Goal: Task Accomplishment & Management: Manage account settings

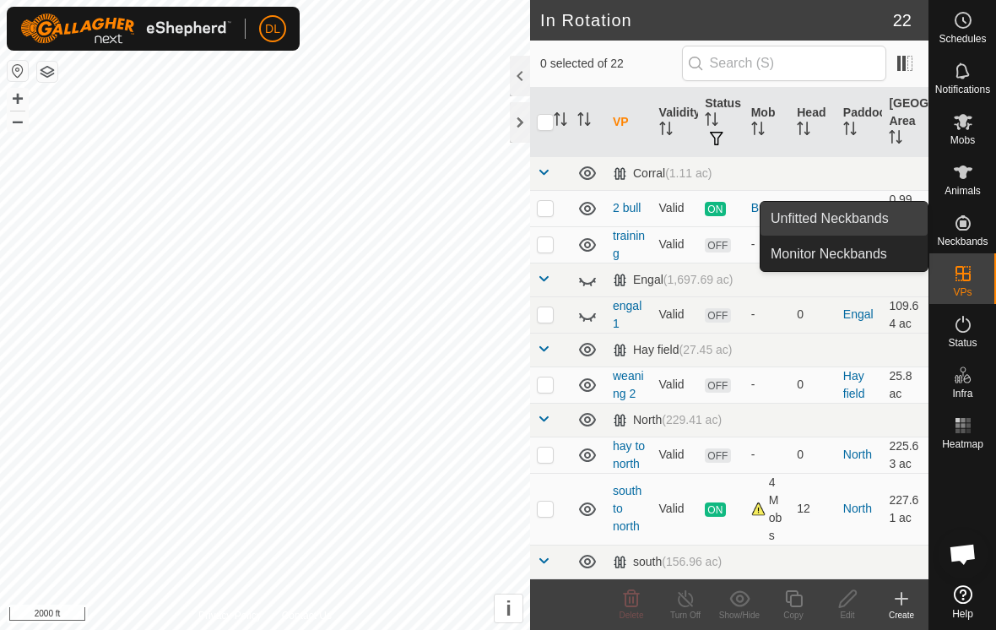
click at [878, 214] on link "Unfitted Neckbands" at bounding box center [844, 219] width 167 height 34
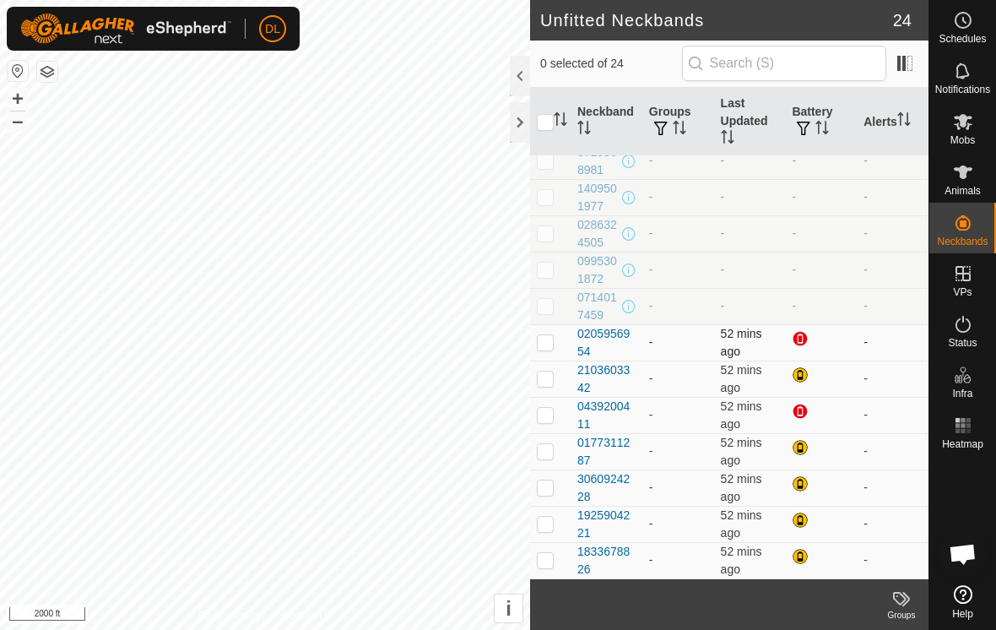
scroll to position [448, 0]
drag, startPoint x: 620, startPoint y: 11, endPoint x: -1, endPoint y: -1, distance: 620.7
click at [0, 0] on html "DL Schedules Notifications Mobs Animals Neckbands VPs Status Infra Heatmap Help…" at bounding box center [498, 315] width 996 height 630
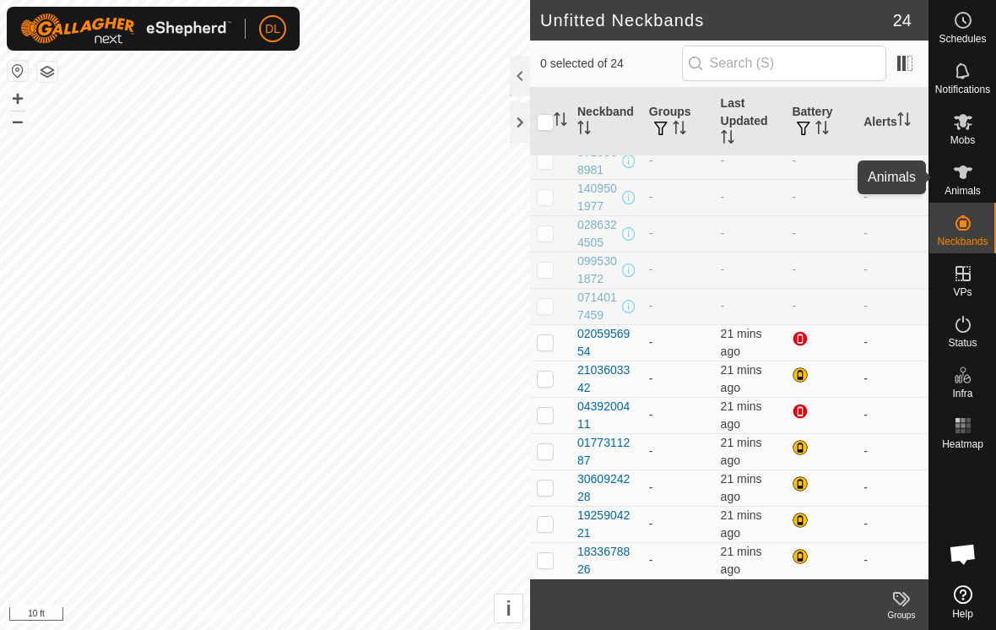
click at [959, 183] on es-animals-svg-icon at bounding box center [963, 172] width 30 height 27
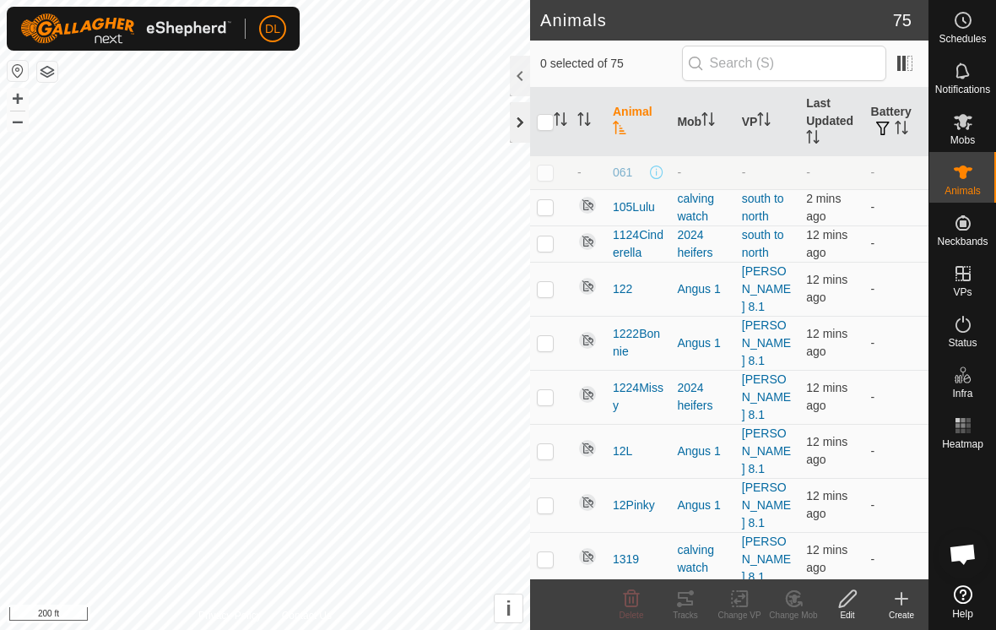
click at [518, 122] on div at bounding box center [520, 122] width 20 height 41
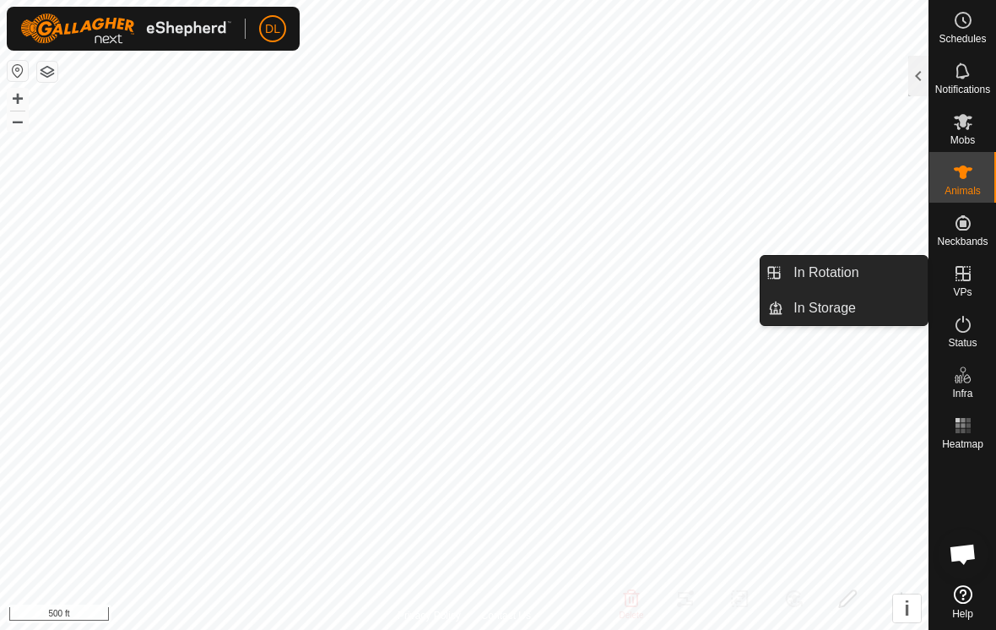
click at [969, 285] on es-virtualpaddocks-svg-icon at bounding box center [963, 273] width 30 height 27
click at [892, 282] on link "In Rotation" at bounding box center [856, 273] width 144 height 34
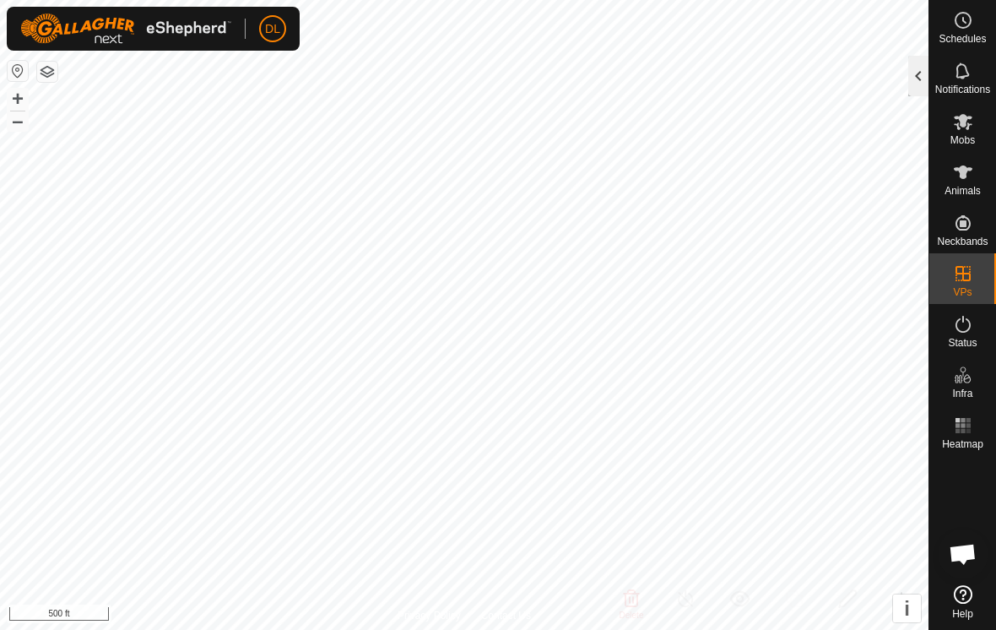
click at [919, 88] on div at bounding box center [918, 76] width 20 height 41
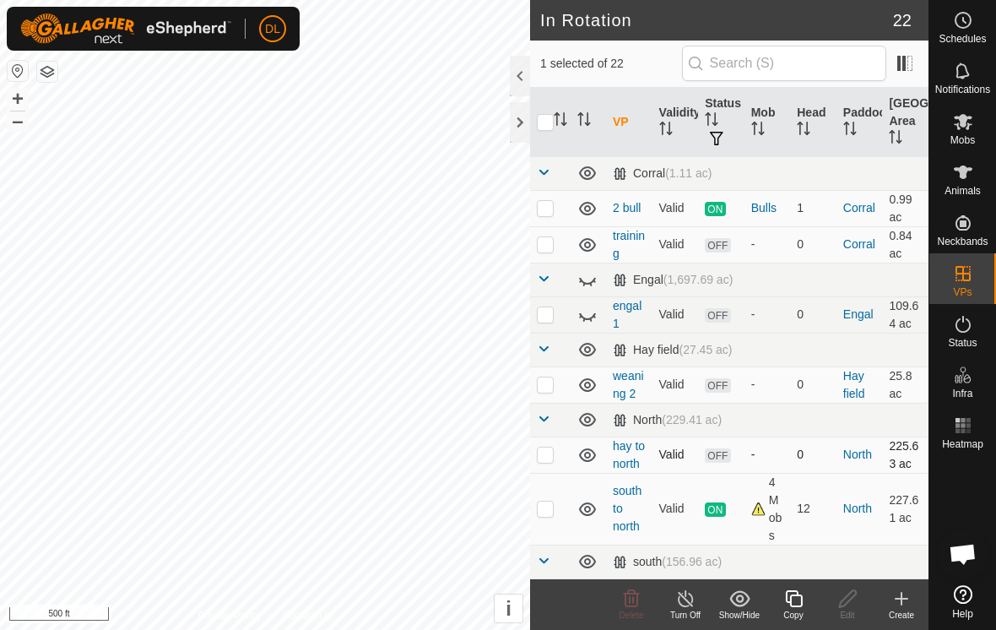
checkbox input "true"
checkbox input "false"
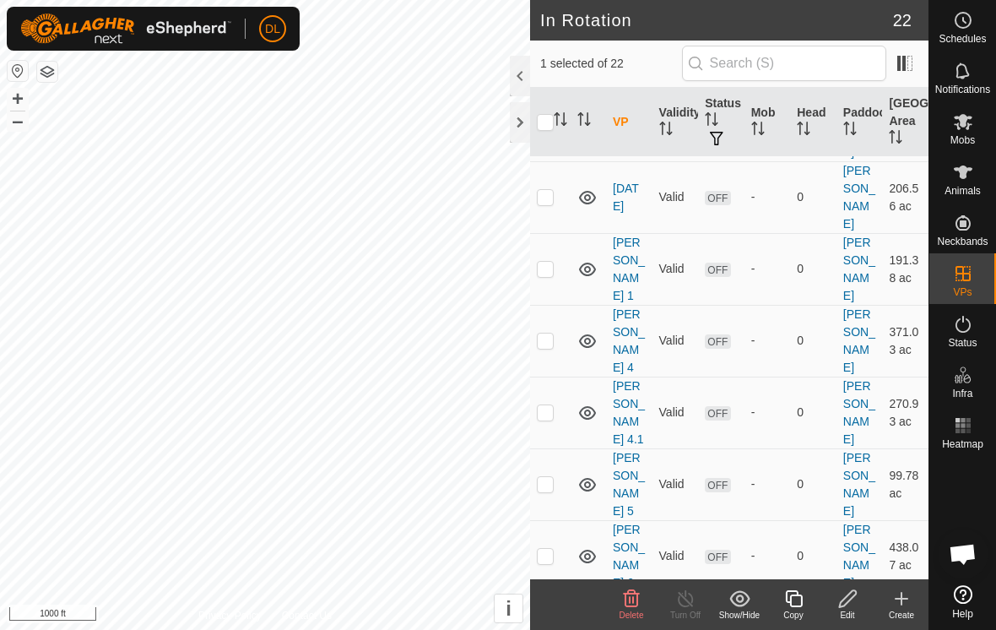
scroll to position [702, 0]
click at [634, 606] on icon at bounding box center [632, 597] width 16 height 17
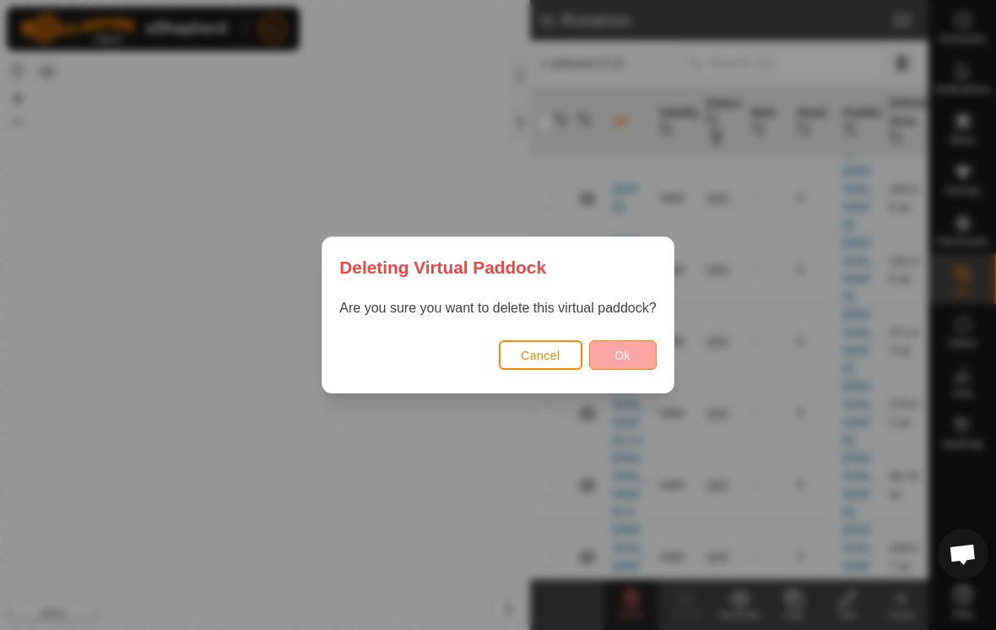
click at [626, 363] on button "Ok" at bounding box center [623, 355] width 68 height 30
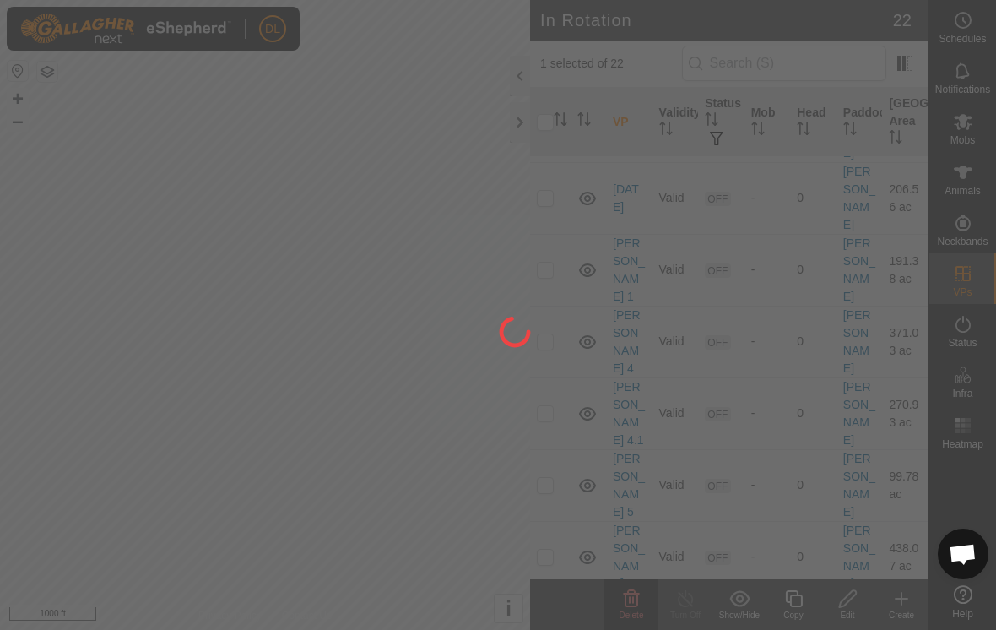
checkbox input "false"
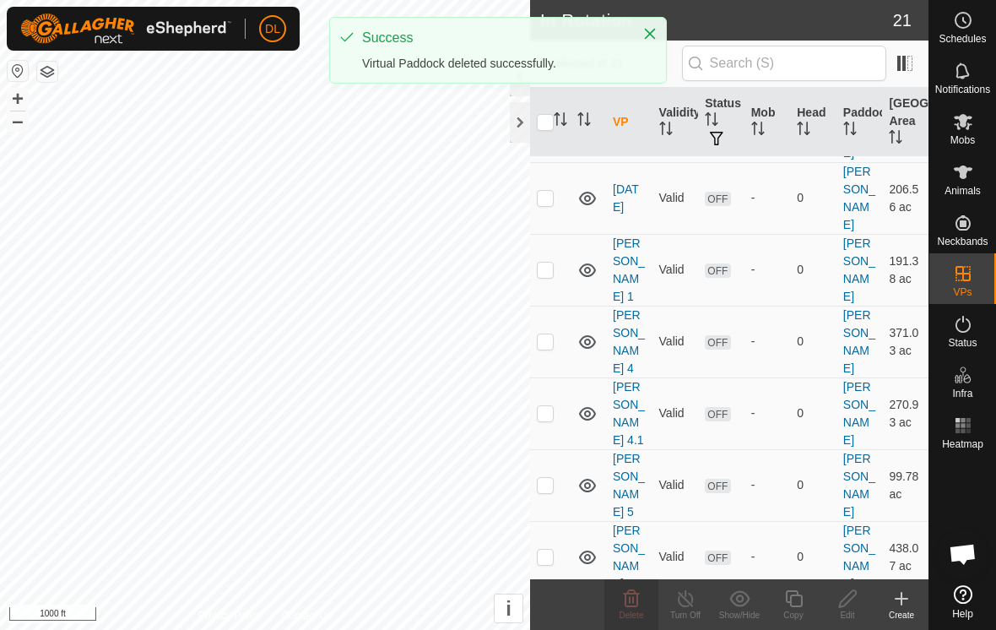
scroll to position [666, 0]
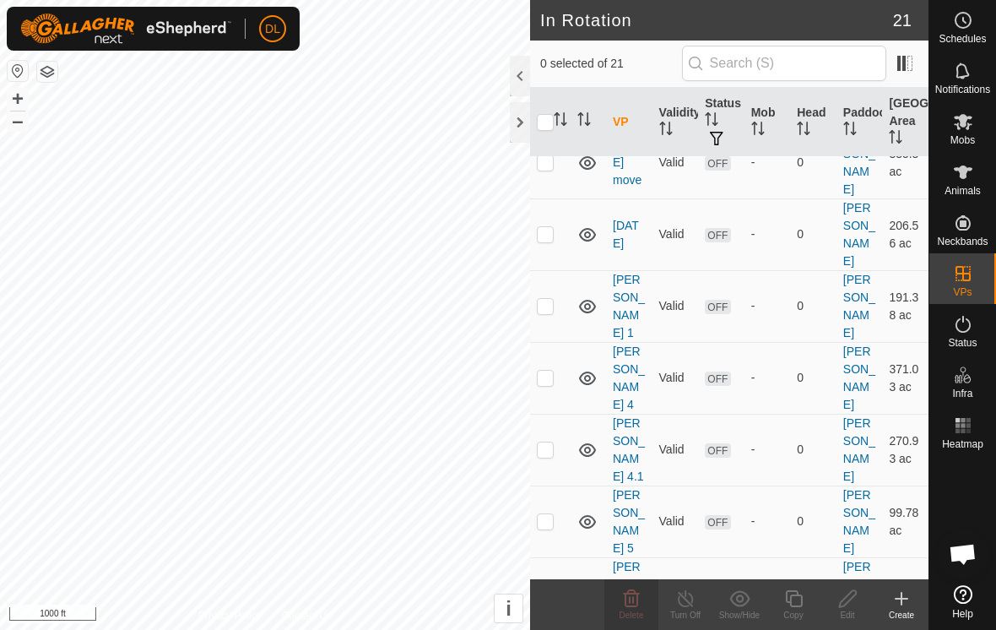
checkbox input "true"
checkbox input "false"
checkbox input "true"
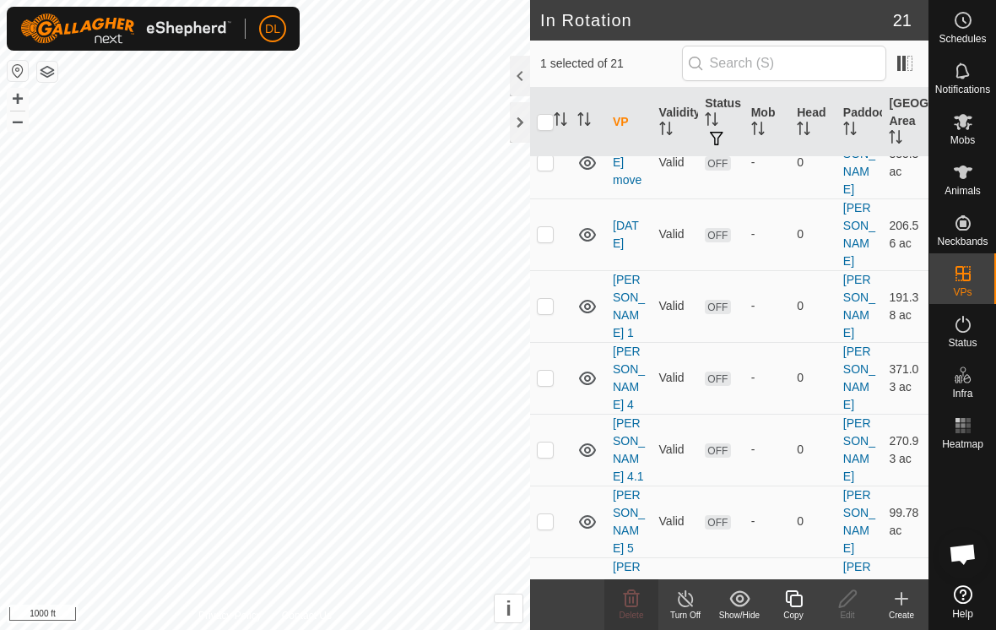
click at [793, 610] on div "Copy" at bounding box center [794, 615] width 54 height 13
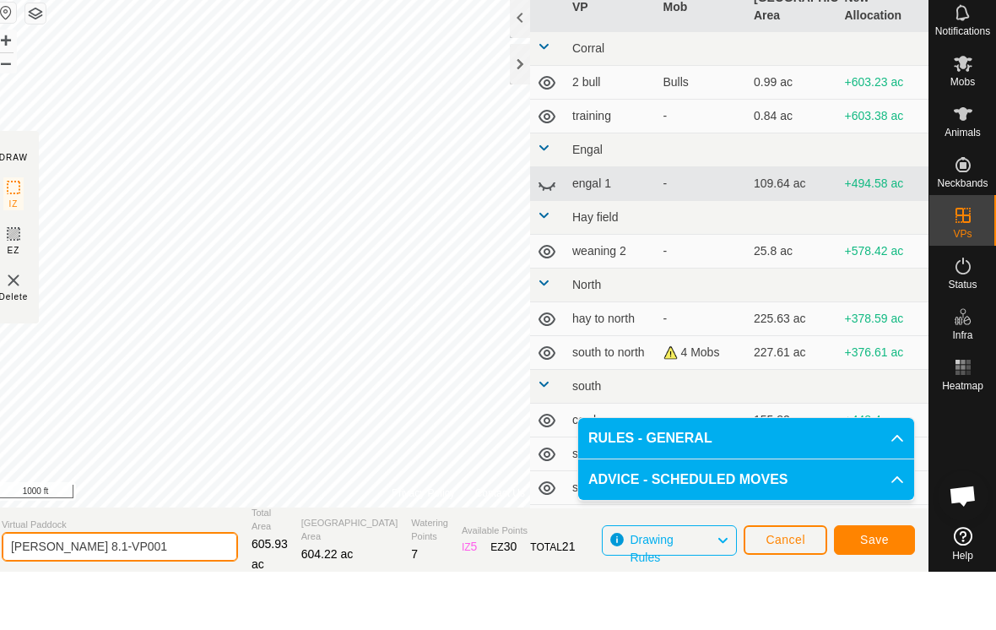
drag, startPoint x: 125, startPoint y: 599, endPoint x: 99, endPoint y: 600, distance: 26.2
click at [99, 600] on html "DL Schedules Notifications Mobs Animals Neckbands VPs Status Infra Heatmap Help…" at bounding box center [498, 315] width 996 height 630
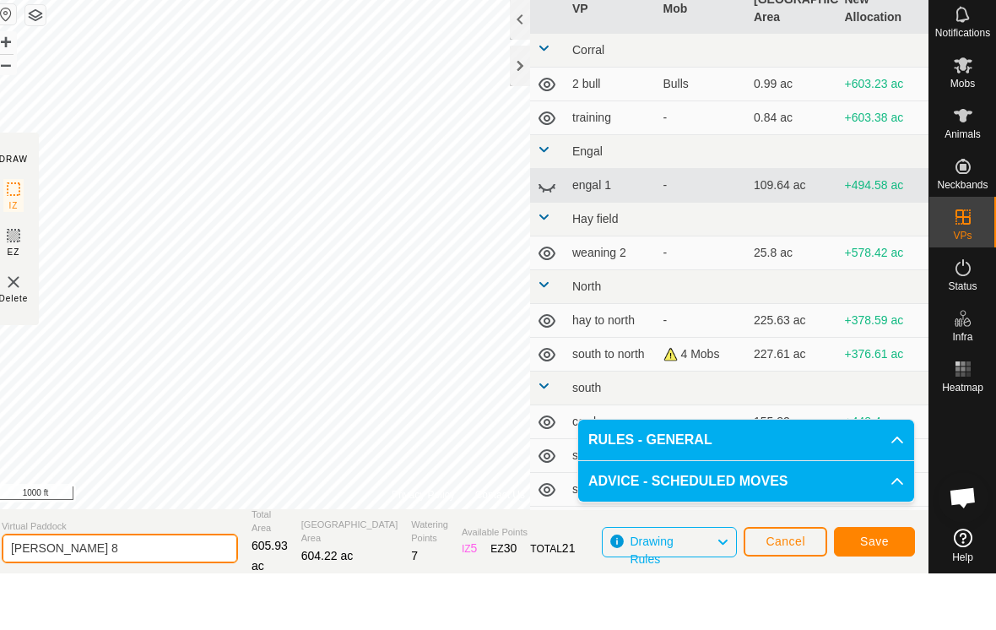
type input "wilkins 8"
click at [877, 591] on span "Save" at bounding box center [874, 598] width 29 height 14
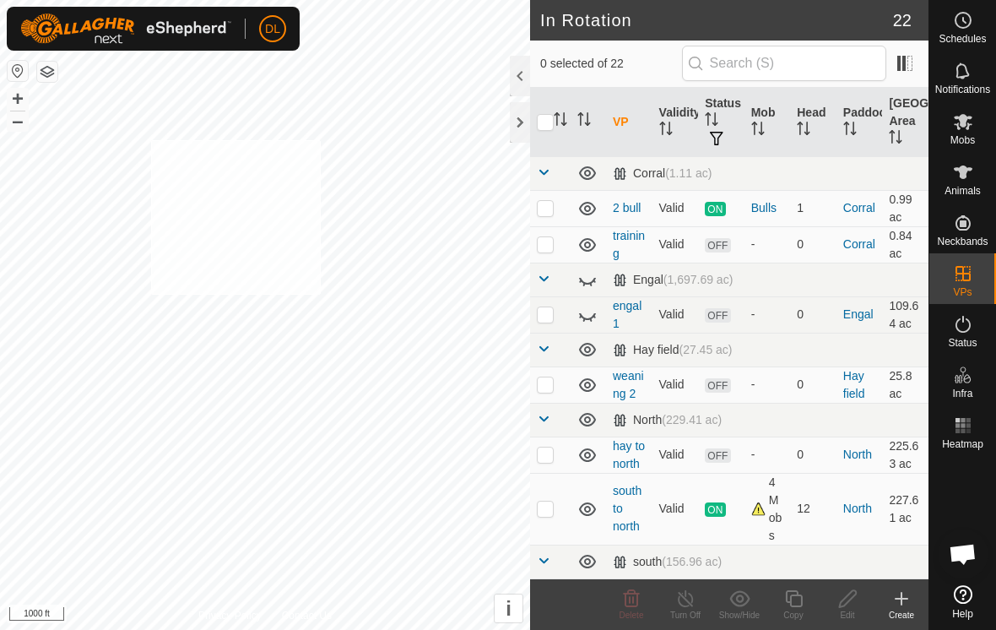
checkbox input "true"
click at [964, 182] on es-animals-svg-icon at bounding box center [963, 172] width 30 height 27
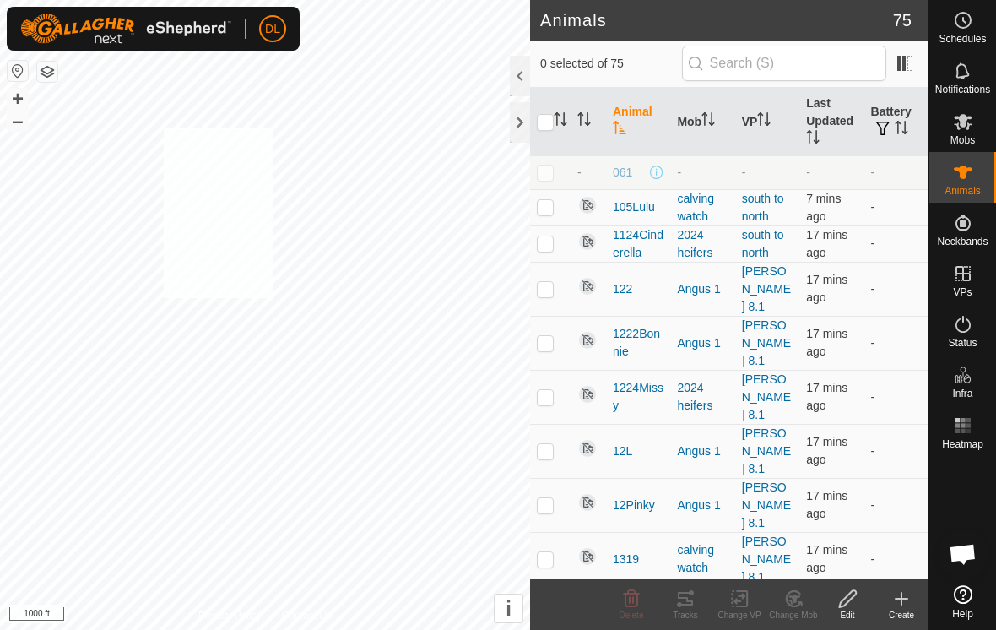
checkbox input "true"
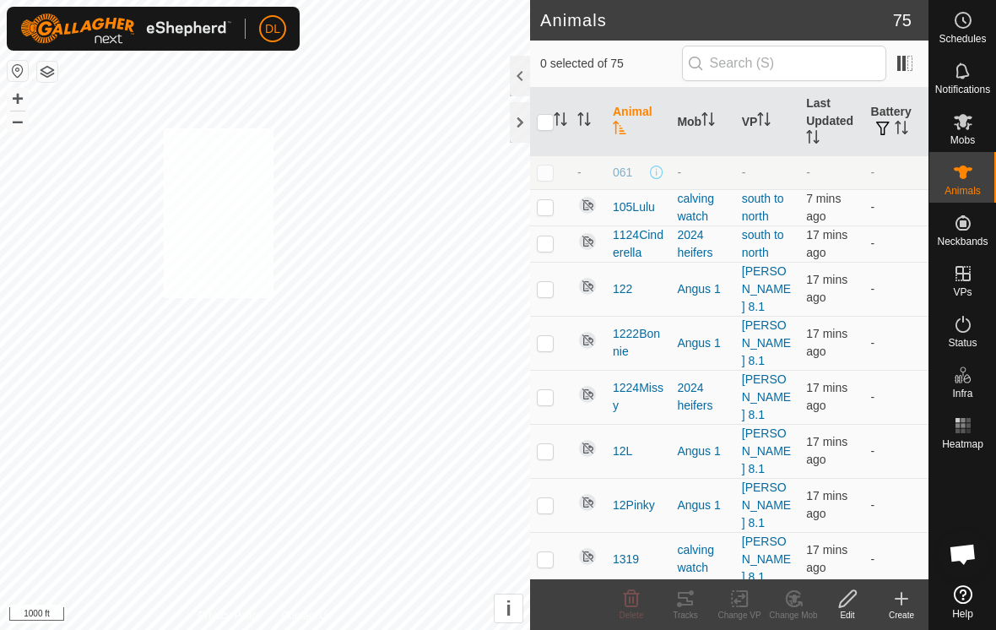
checkbox input "true"
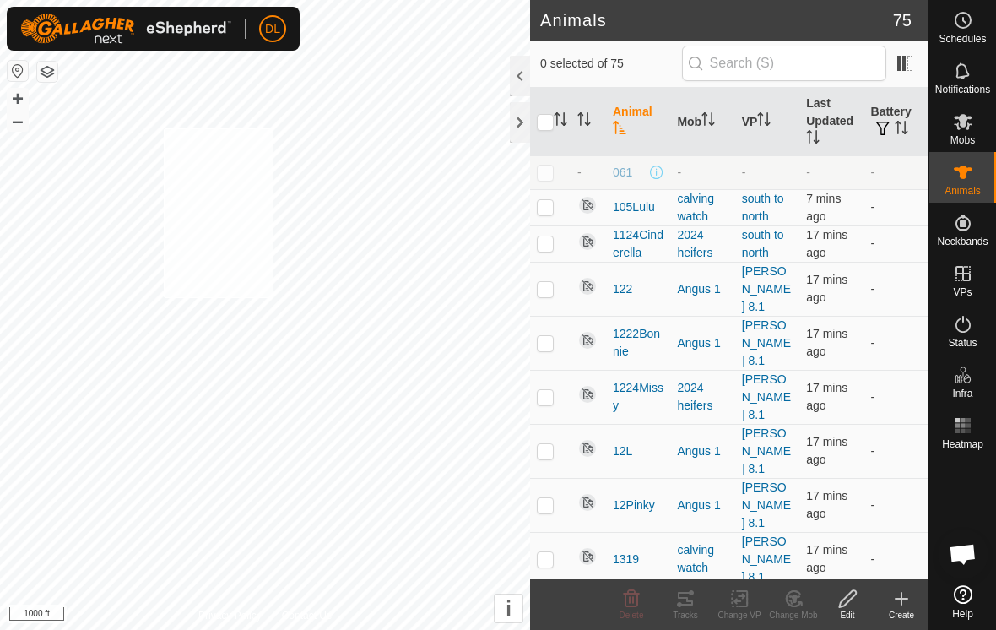
checkbox input "true"
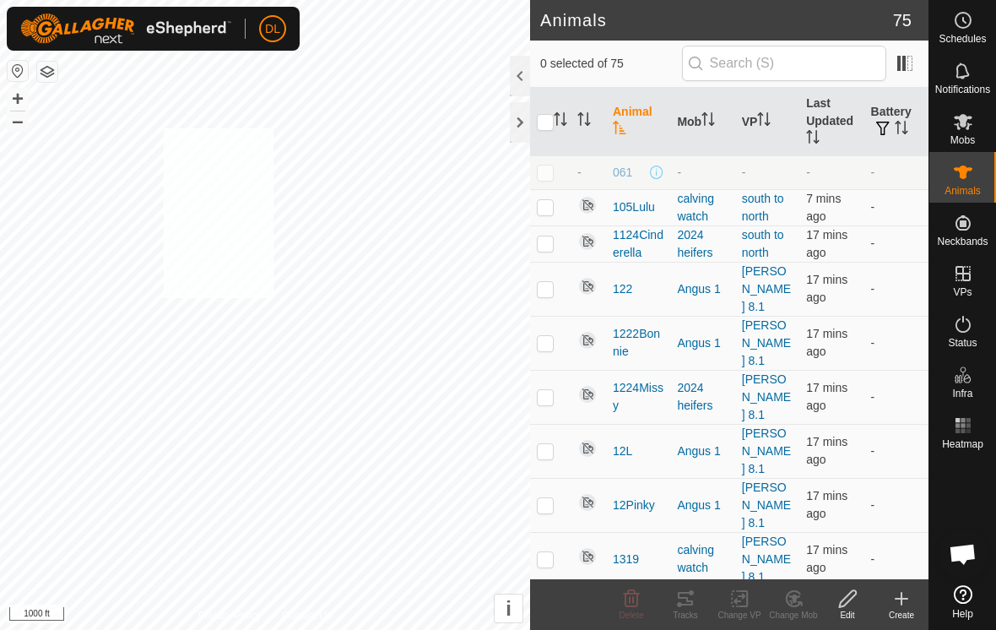
checkbox input "true"
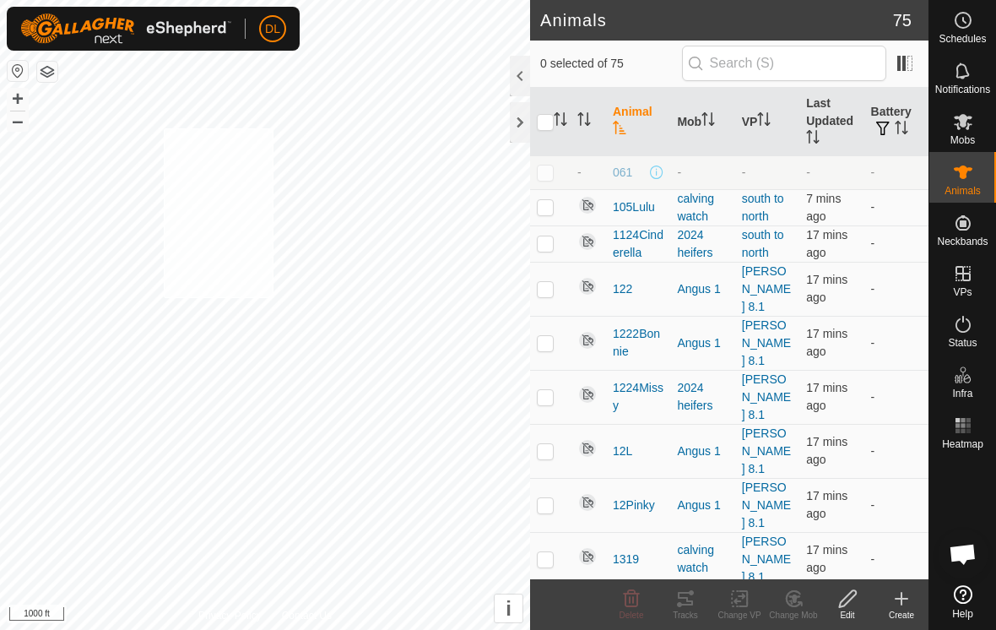
checkbox input "true"
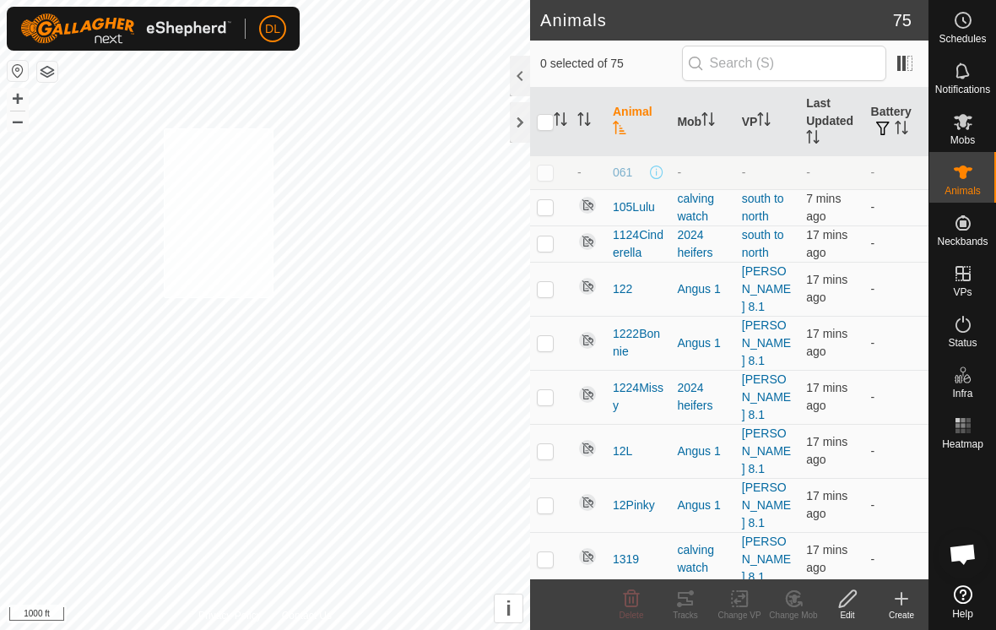
checkbox input "true"
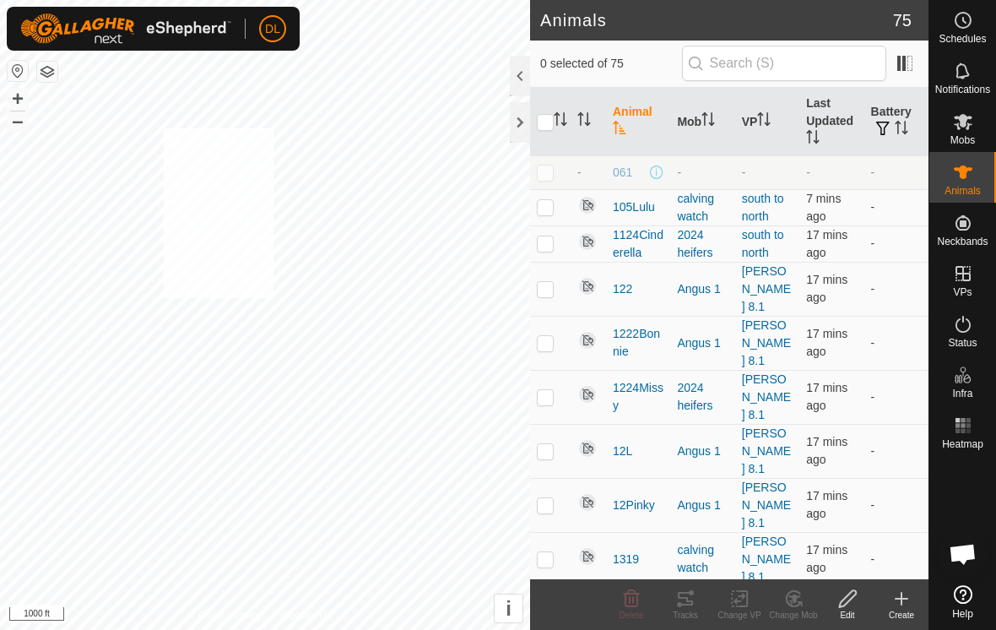
checkbox input "true"
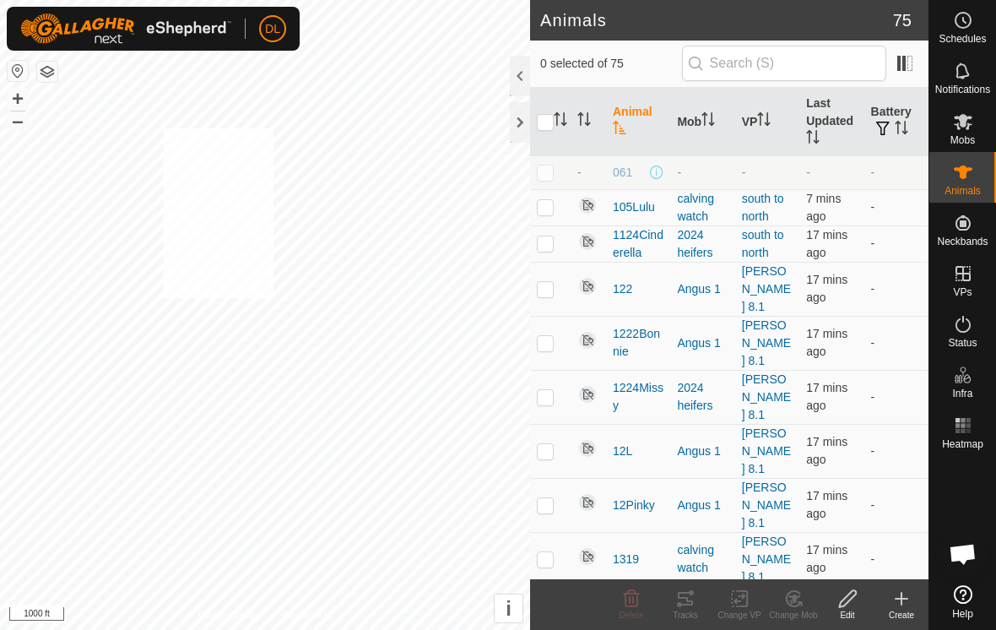
checkbox input "true"
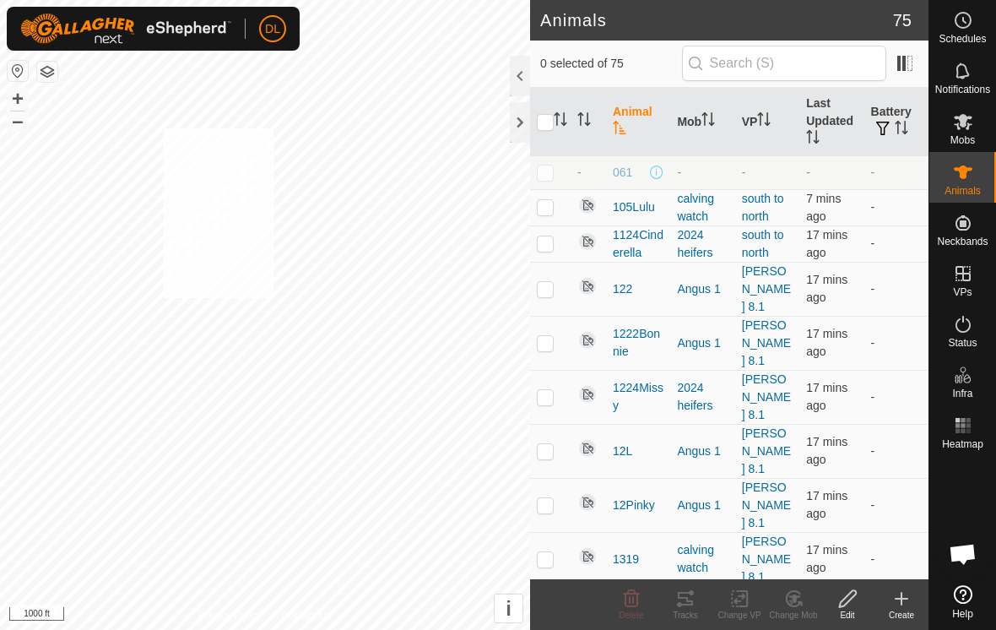
checkbox input "true"
click at [736, 606] on icon at bounding box center [739, 598] width 21 height 20
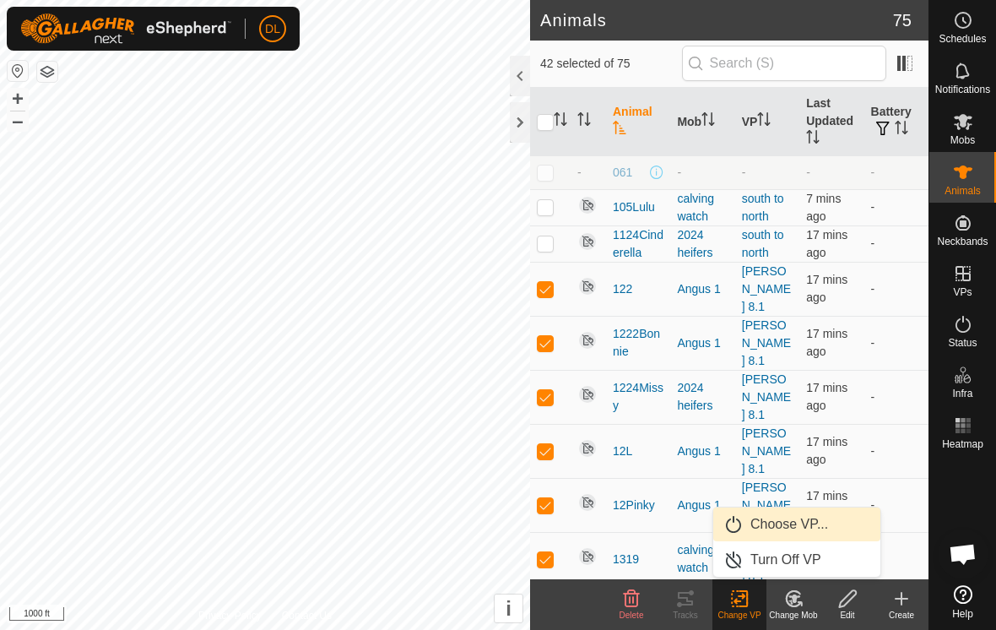
click at [761, 526] on link "Choose VP..." at bounding box center [796, 524] width 167 height 34
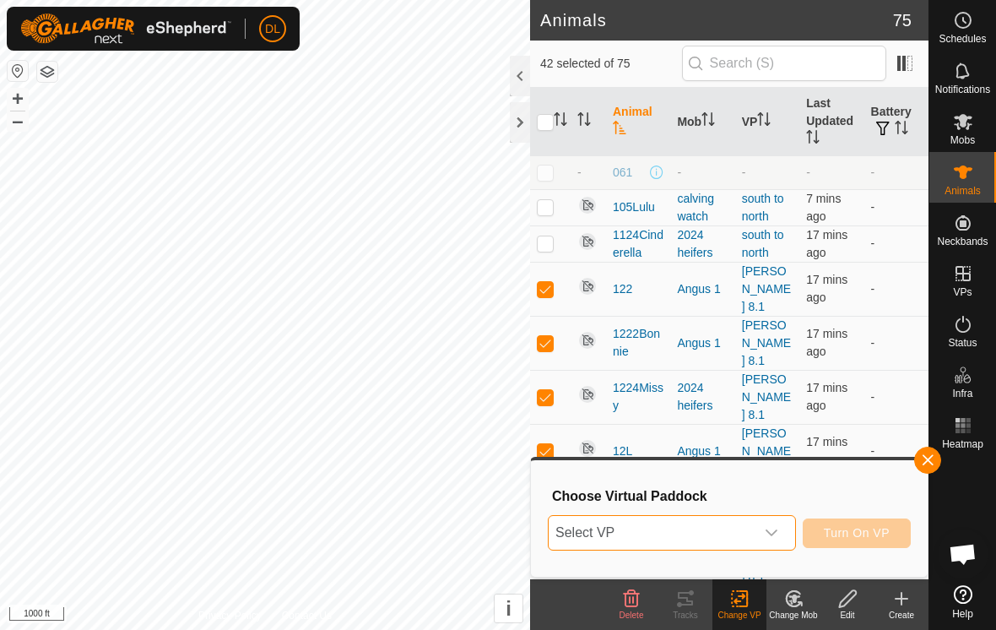
click at [750, 535] on span "Select VP" at bounding box center [652, 533] width 206 height 34
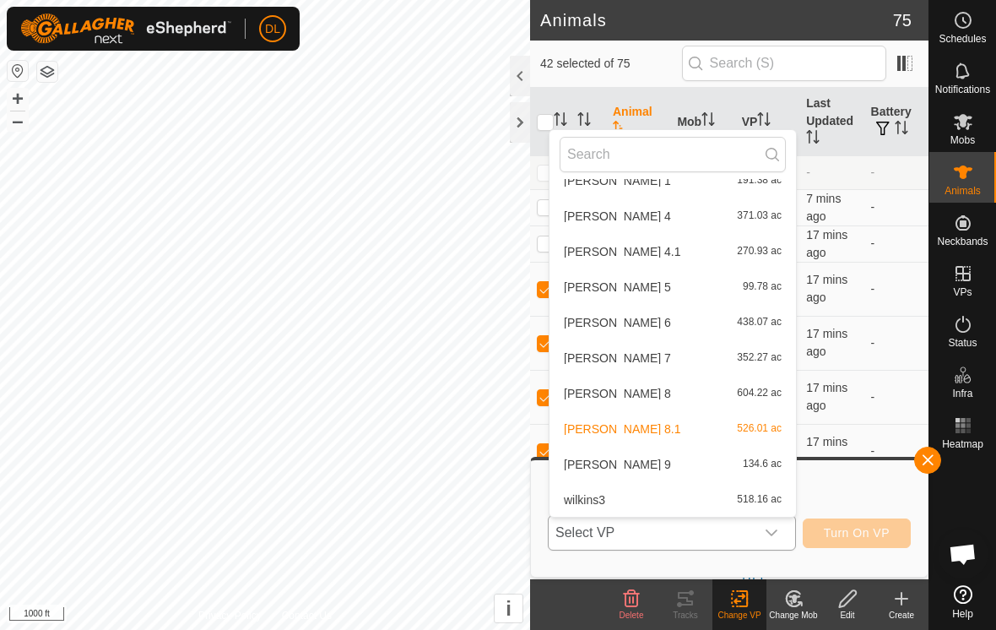
scroll to position [674, 0]
click at [615, 395] on li "wilkins 8 604.22 ac" at bounding box center [673, 394] width 247 height 34
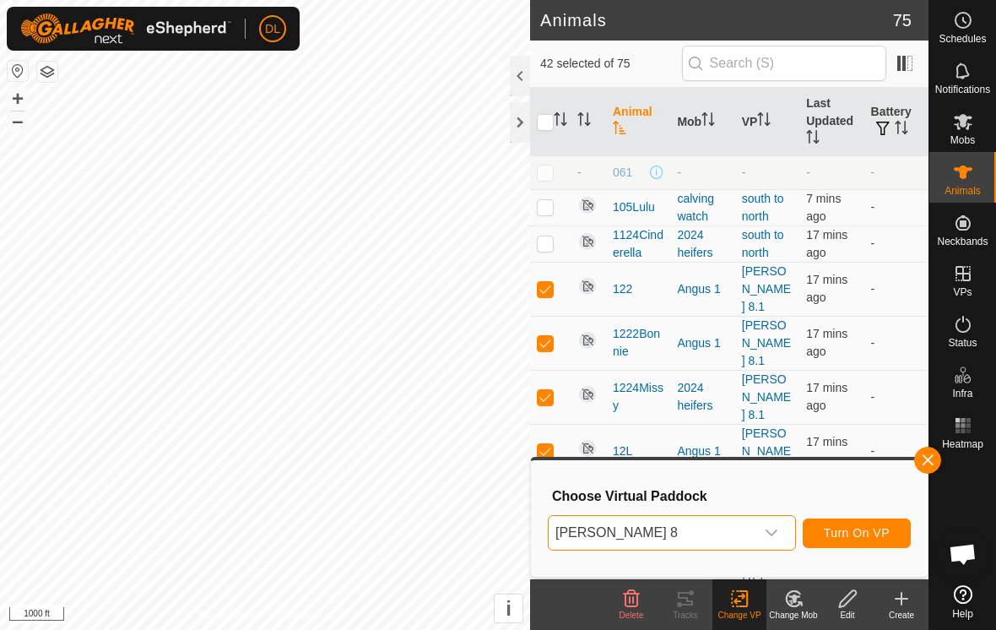
click at [859, 540] on button "Turn On VP" at bounding box center [857, 533] width 108 height 30
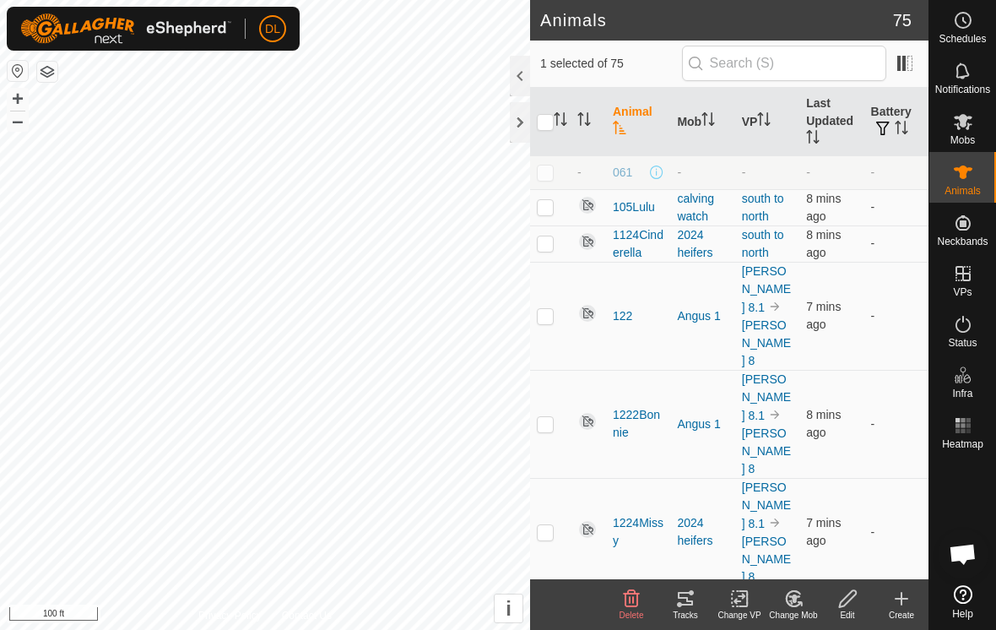
click at [686, 615] on div "Tracks" at bounding box center [686, 615] width 54 height 13
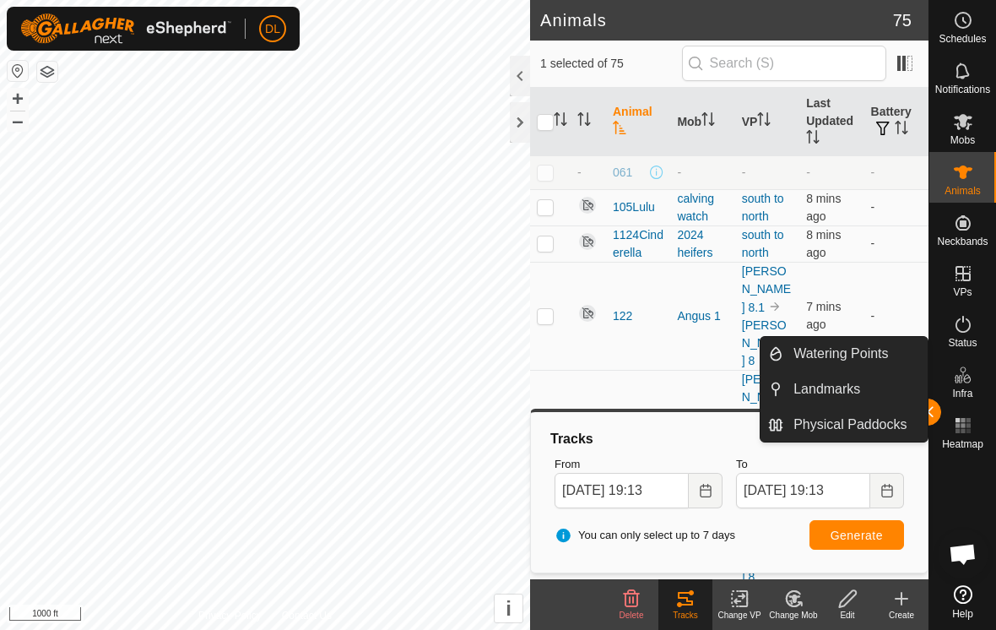
click at [939, 416] on button "button" at bounding box center [927, 412] width 27 height 27
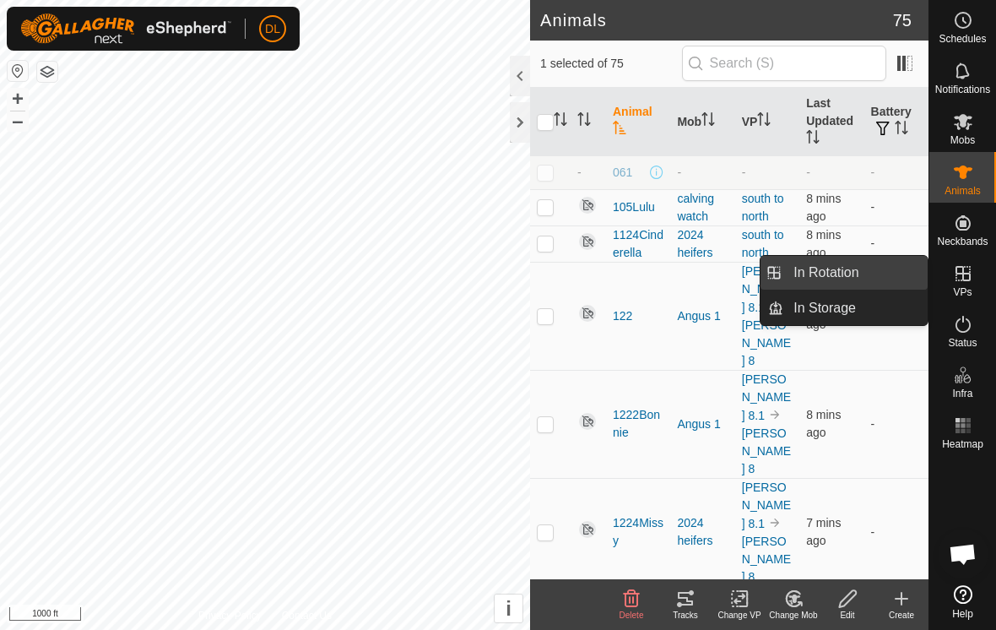
click at [873, 279] on link "In Rotation" at bounding box center [856, 273] width 144 height 34
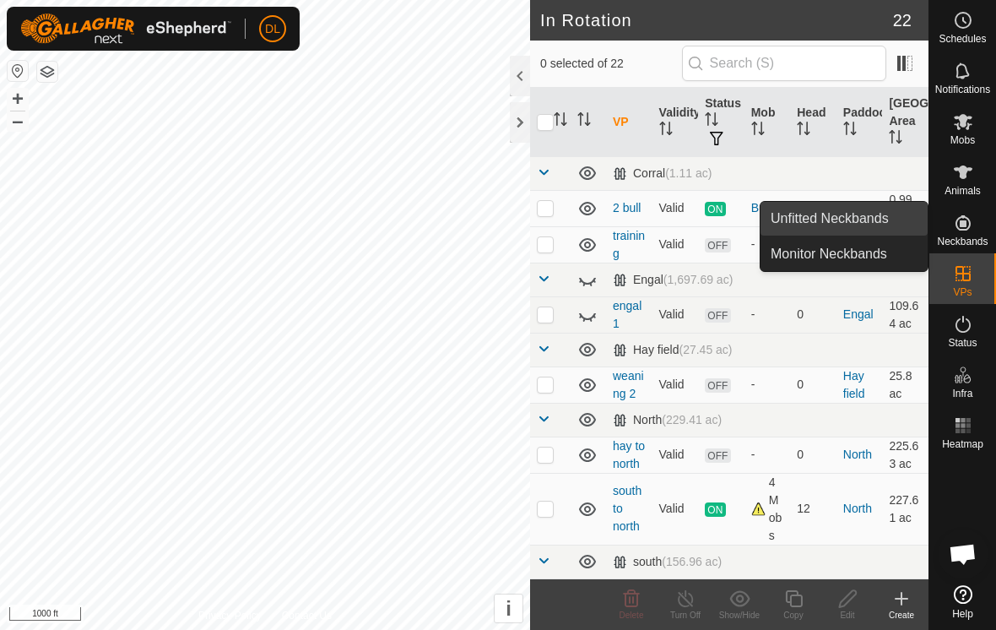
click at [907, 225] on link "Unfitted Neckbands" at bounding box center [844, 219] width 167 height 34
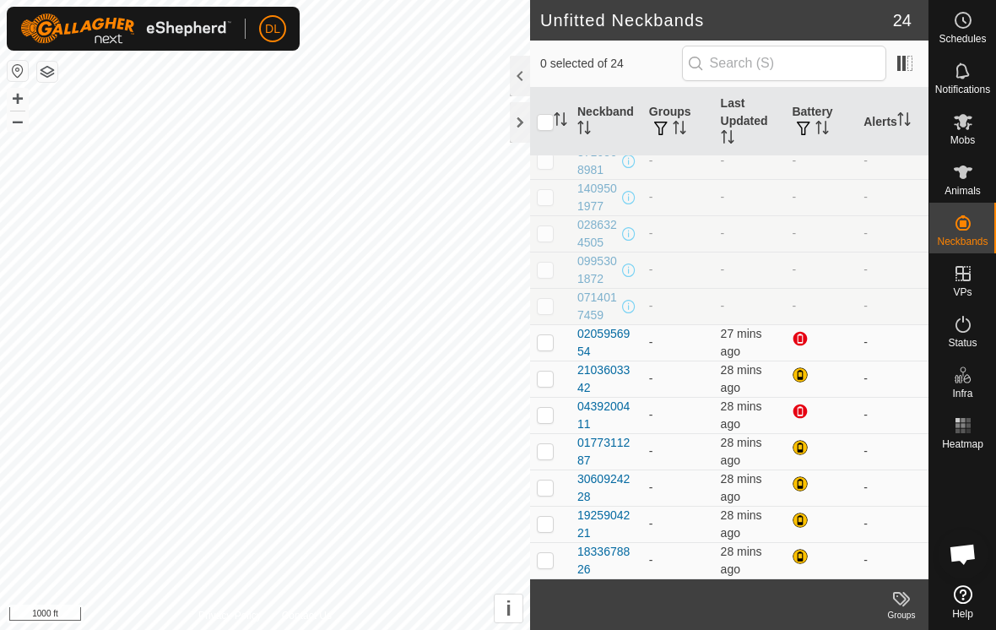
scroll to position [448, 0]
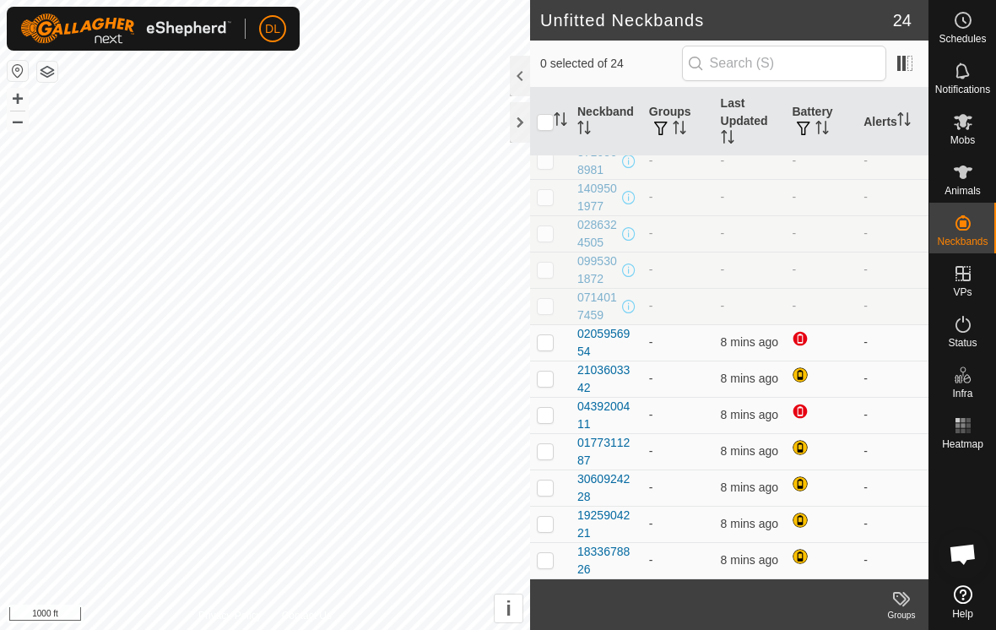
scroll to position [448, 0]
click at [961, 554] on span "Open chat" at bounding box center [963, 556] width 28 height 24
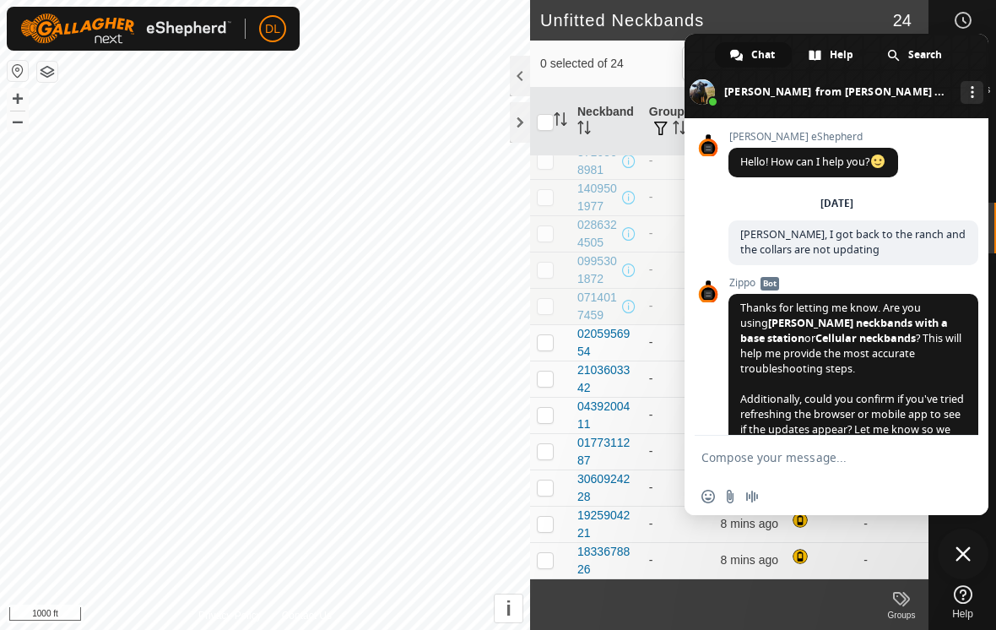
scroll to position [903, 0]
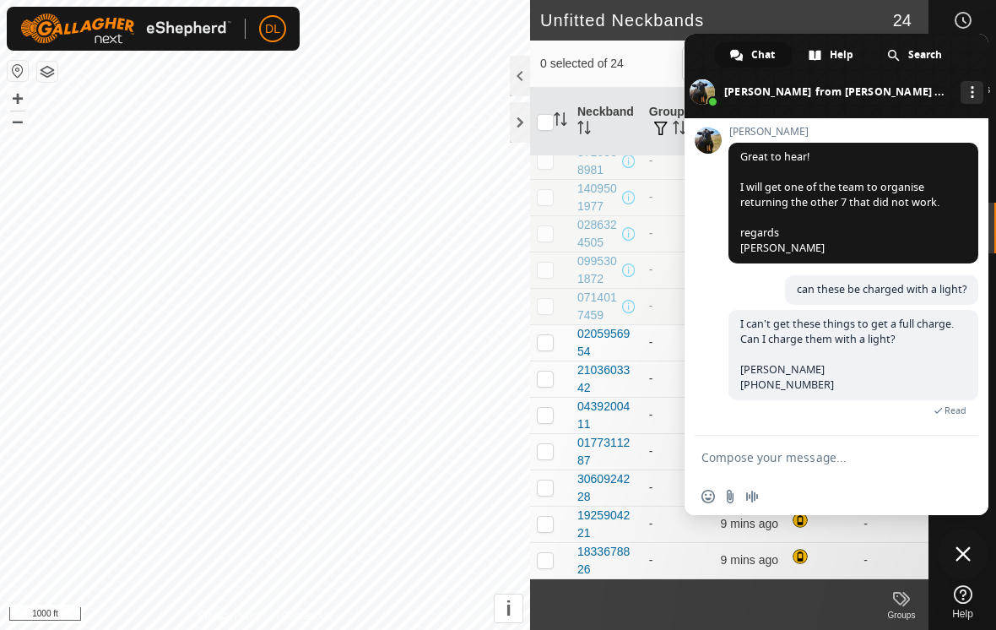
click at [703, 56] on span at bounding box center [837, 76] width 304 height 84
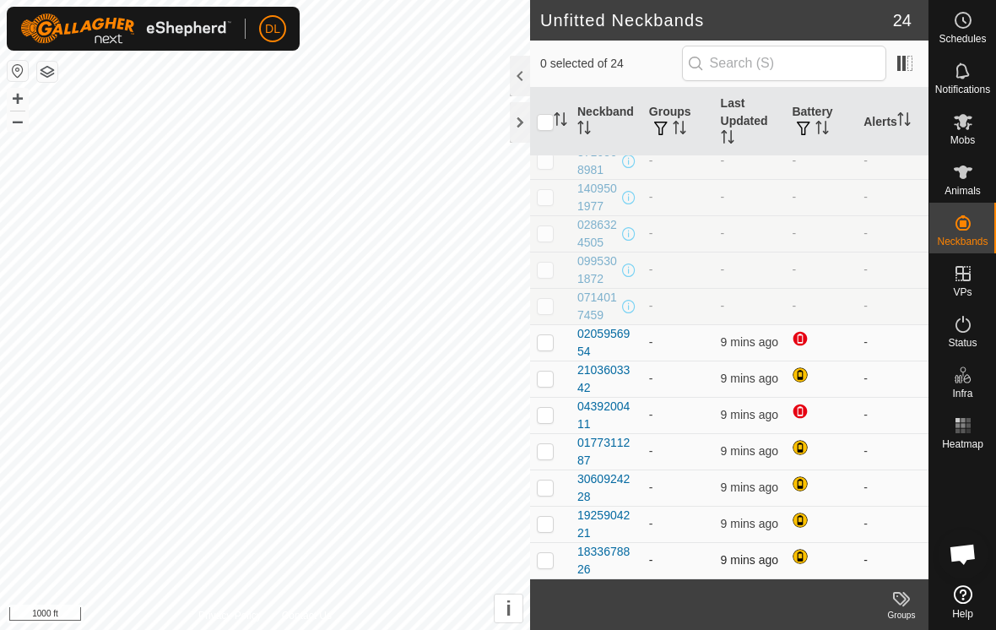
scroll to position [448, 0]
